Goal: Check status: Check status

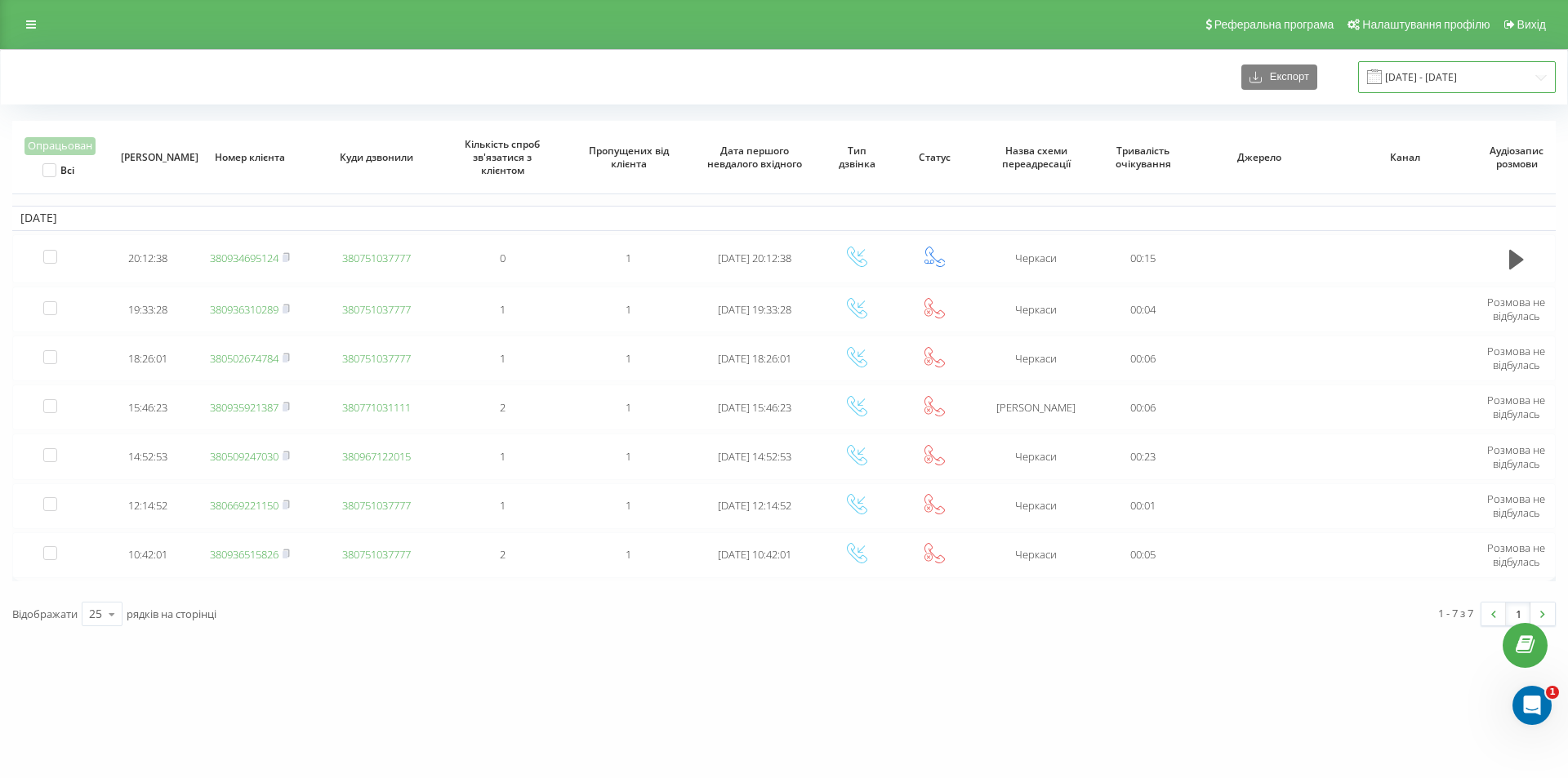
click at [1411, 86] on input "20.08.2025 - 20.08.2025" at bounding box center [1457, 77] width 198 height 32
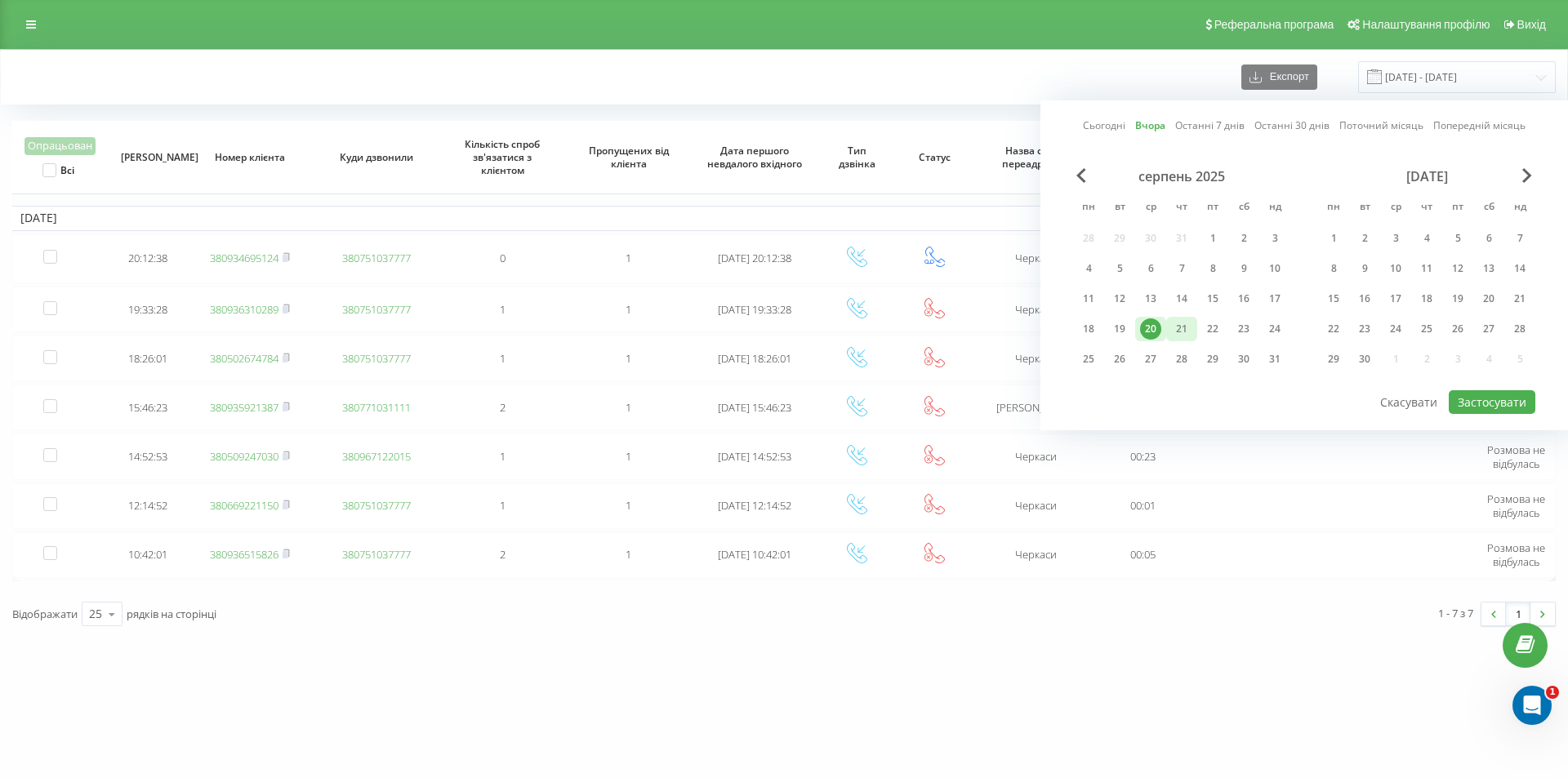
click at [1184, 326] on div "21" at bounding box center [1181, 328] width 21 height 21
click at [1491, 392] on button "Застосувати" at bounding box center [1492, 402] width 86 height 24
type input "[DATE] - [DATE]"
